Goal: Information Seeking & Learning: Learn about a topic

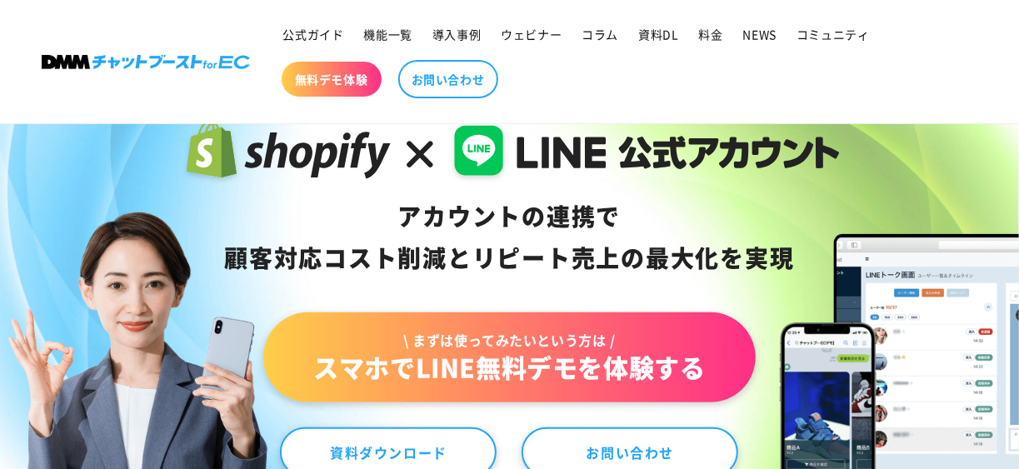
scroll to position [131, 0]
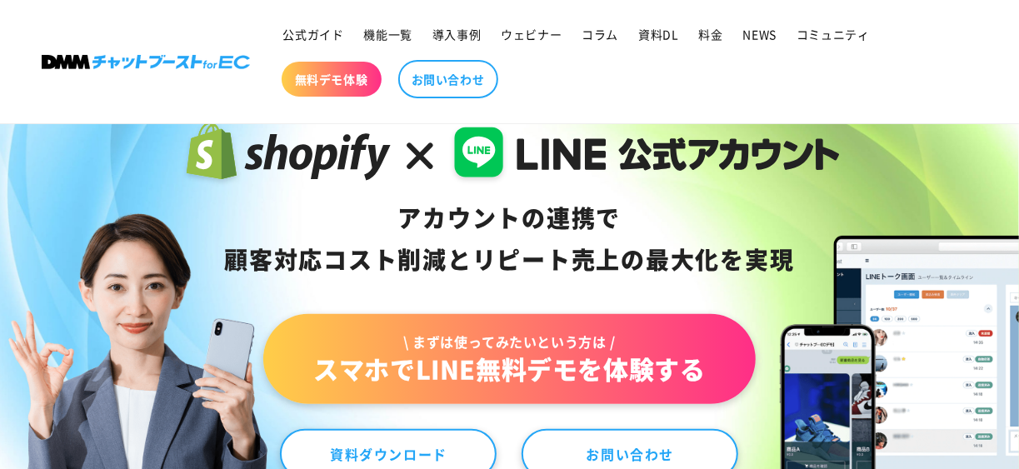
click at [946, 64] on ul "公式ガイド 機能一覧 導入事例 ウェビナー コラム 資料DL 料金 NEWS コミュニティ 無料デモ体験 お問い合わせ" at bounding box center [617, 62] width 688 height 90
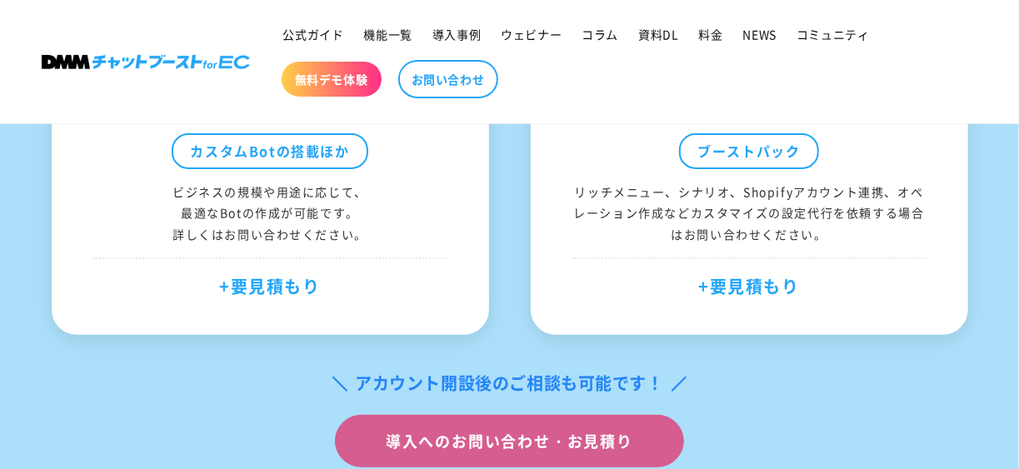
scroll to position [6305, 0]
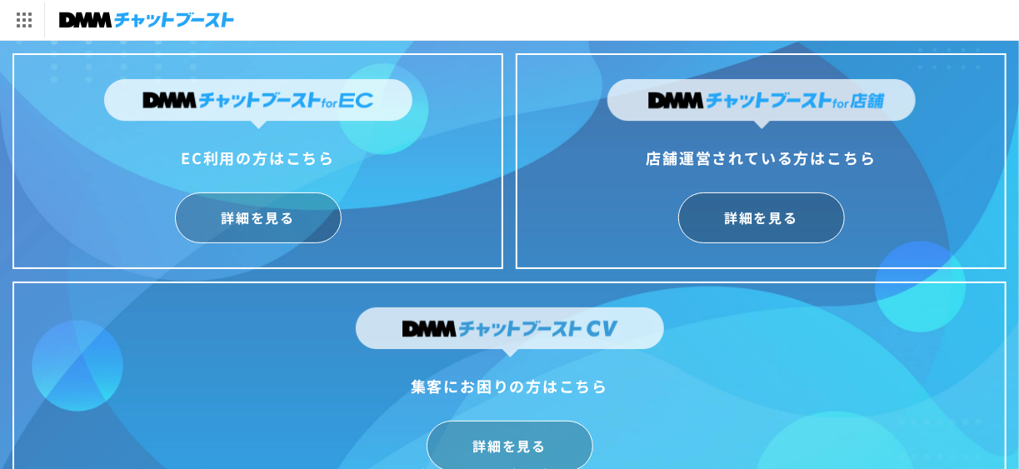
scroll to position [44, 0]
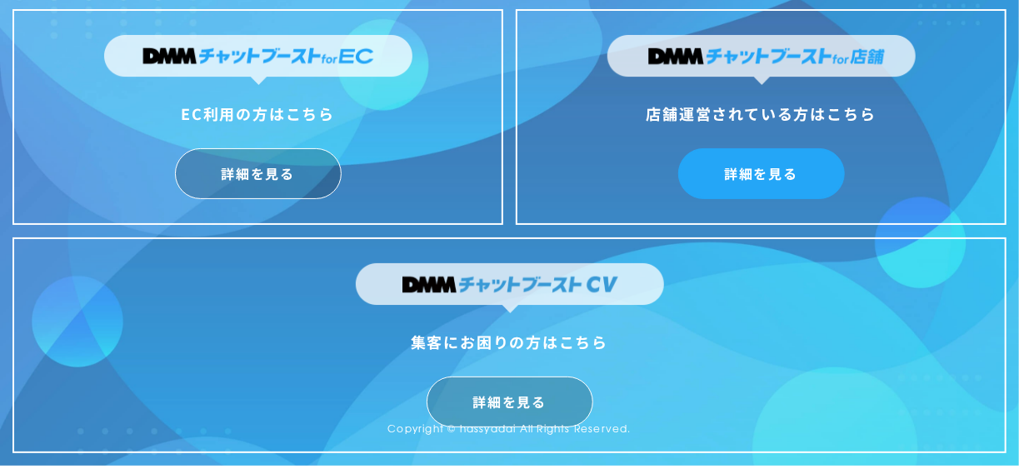
click at [794, 164] on link "詳細を見る" at bounding box center [761, 173] width 167 height 51
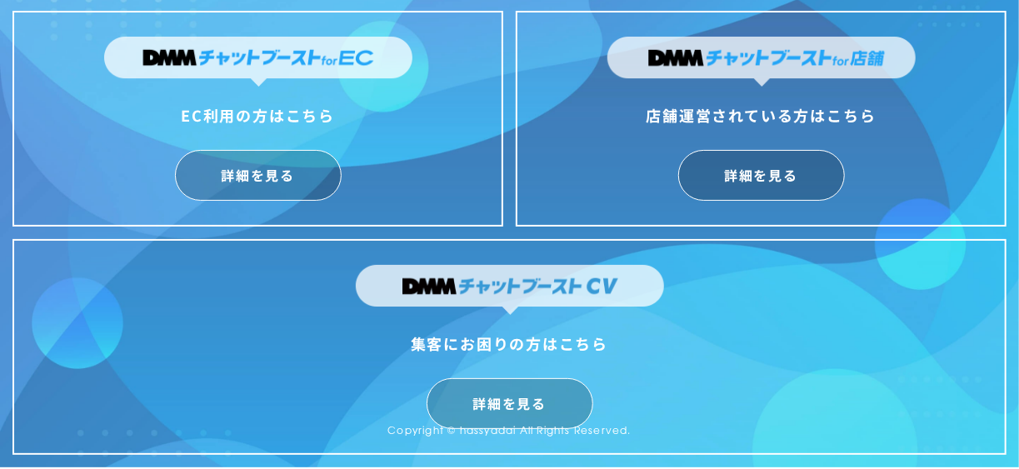
scroll to position [0, 0]
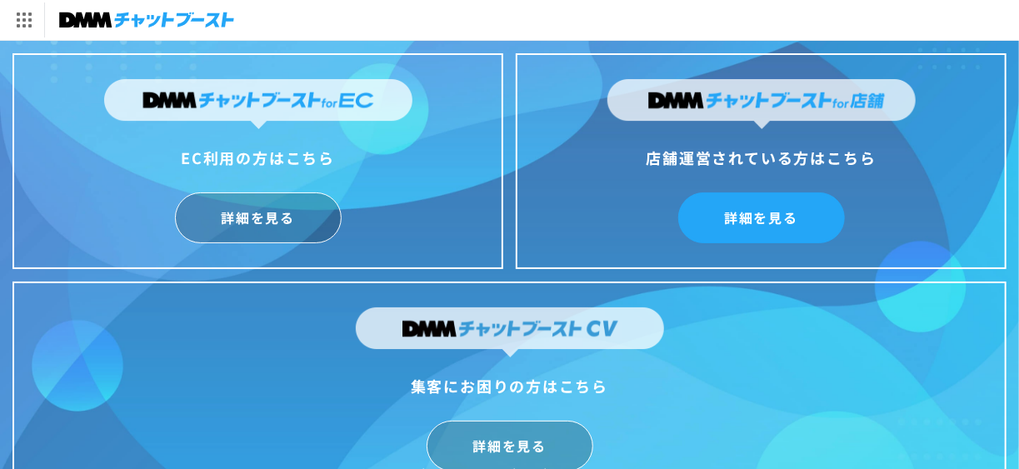
click at [740, 225] on link "詳細を見る" at bounding box center [761, 218] width 167 height 51
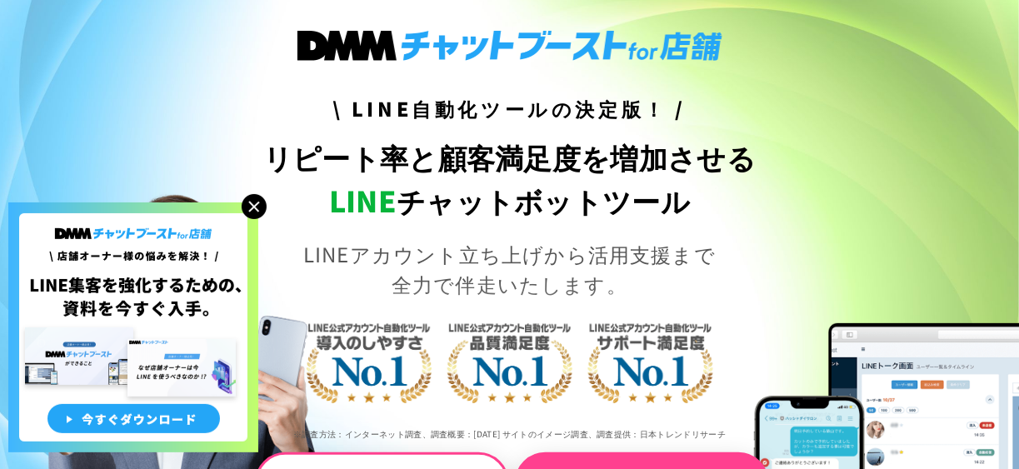
click at [251, 210] on img at bounding box center [254, 206] width 25 height 25
click at [252, 198] on img at bounding box center [254, 206] width 25 height 25
click at [257, 210] on img at bounding box center [254, 206] width 25 height 25
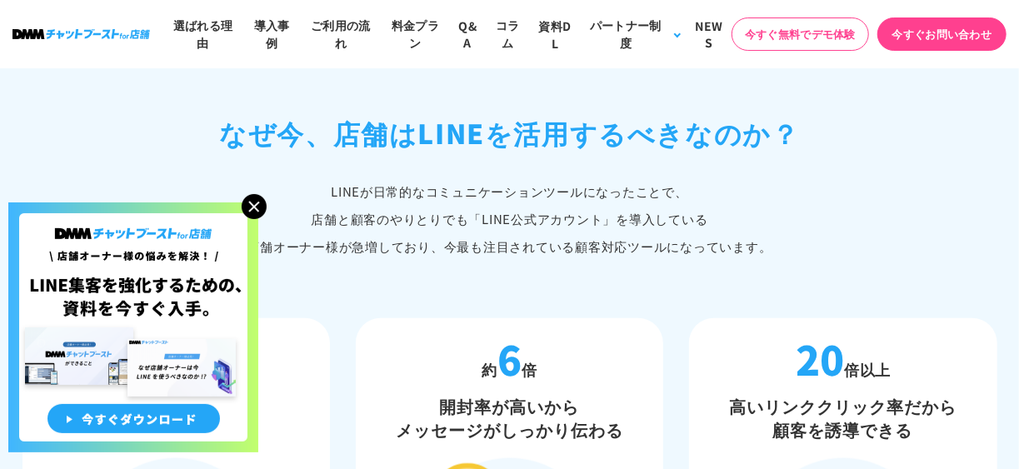
scroll to position [716, 0]
click at [253, 208] on img at bounding box center [254, 206] width 25 height 25
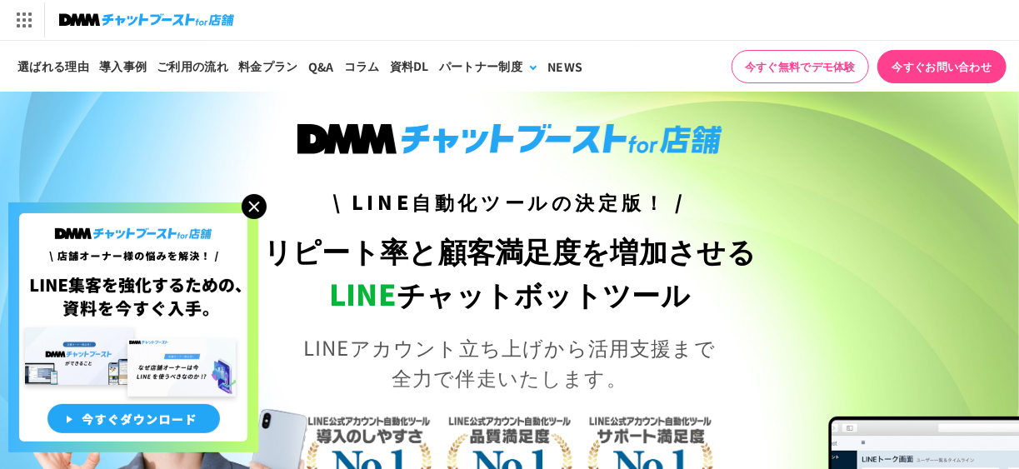
click at [254, 205] on img at bounding box center [254, 206] width 25 height 25
click at [255, 213] on img at bounding box center [254, 206] width 25 height 25
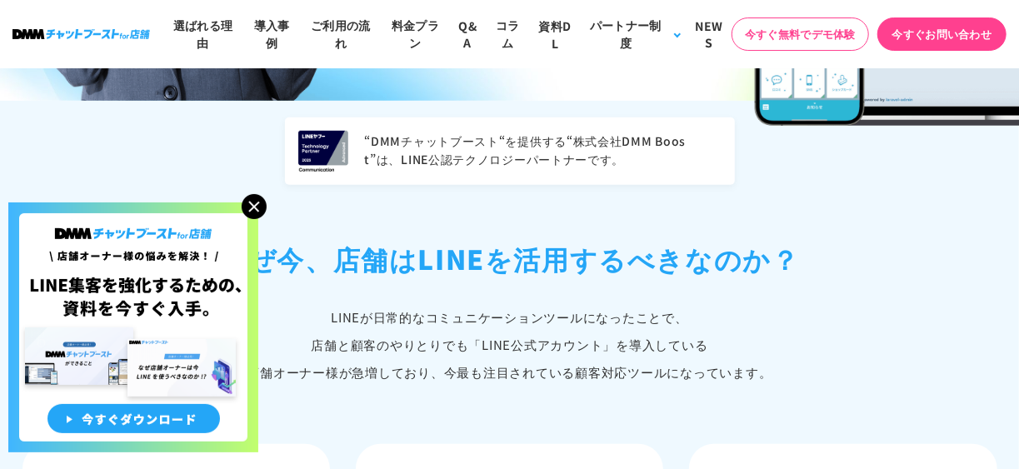
scroll to position [587, 0]
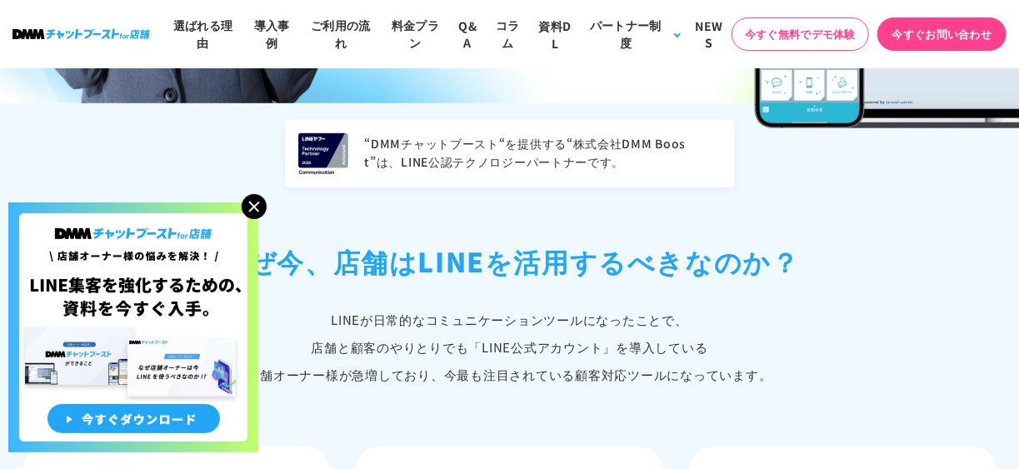
click at [256, 208] on img at bounding box center [254, 206] width 25 height 25
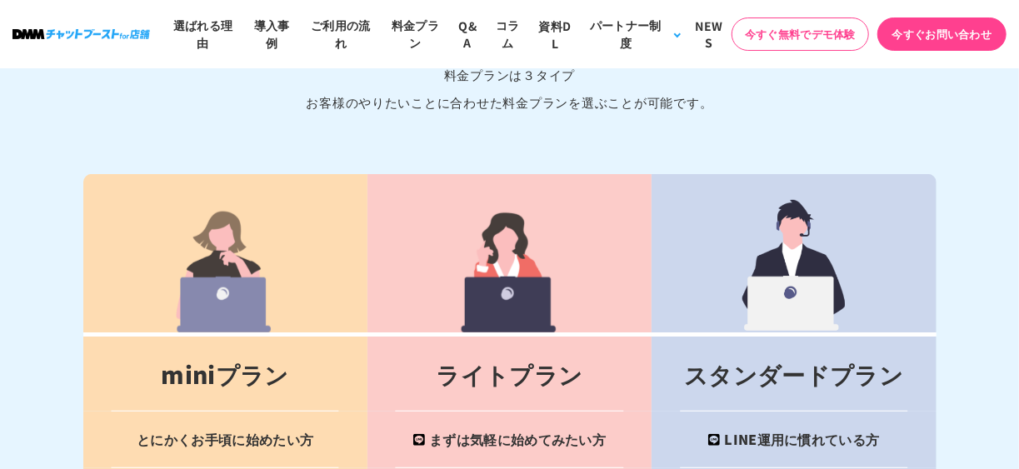
scroll to position [6424, 0]
